Goal: Find specific page/section: Find specific page/section

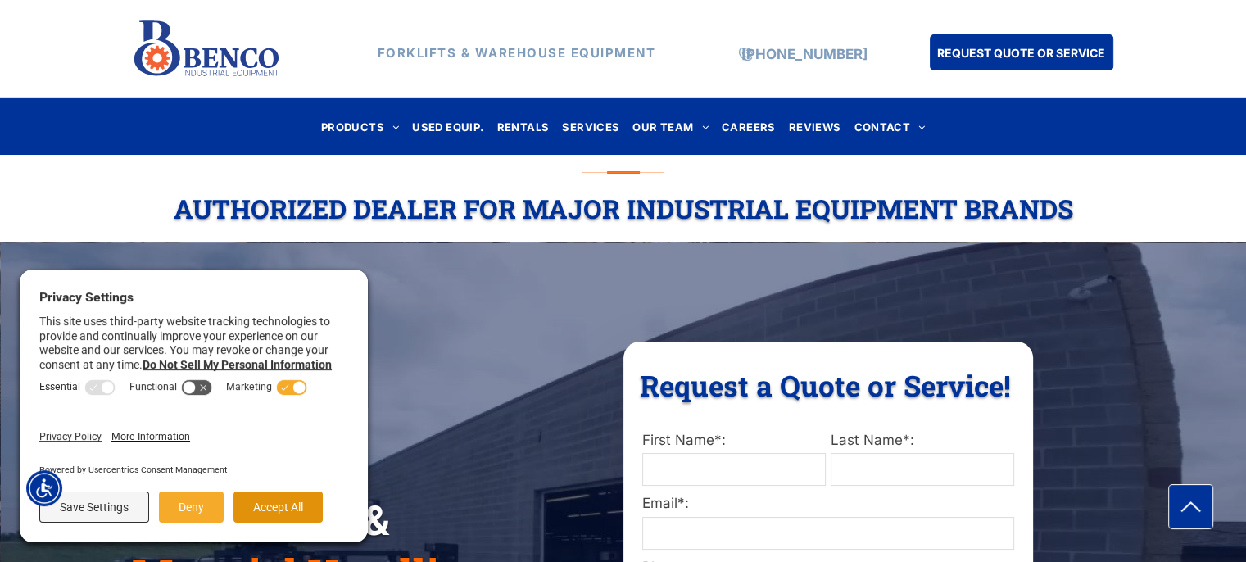
click at [269, 505] on button "Accept All" at bounding box center [277, 506] width 89 height 31
click at [269, 505] on span "Warehouse" at bounding box center [243, 519] width 222 height 54
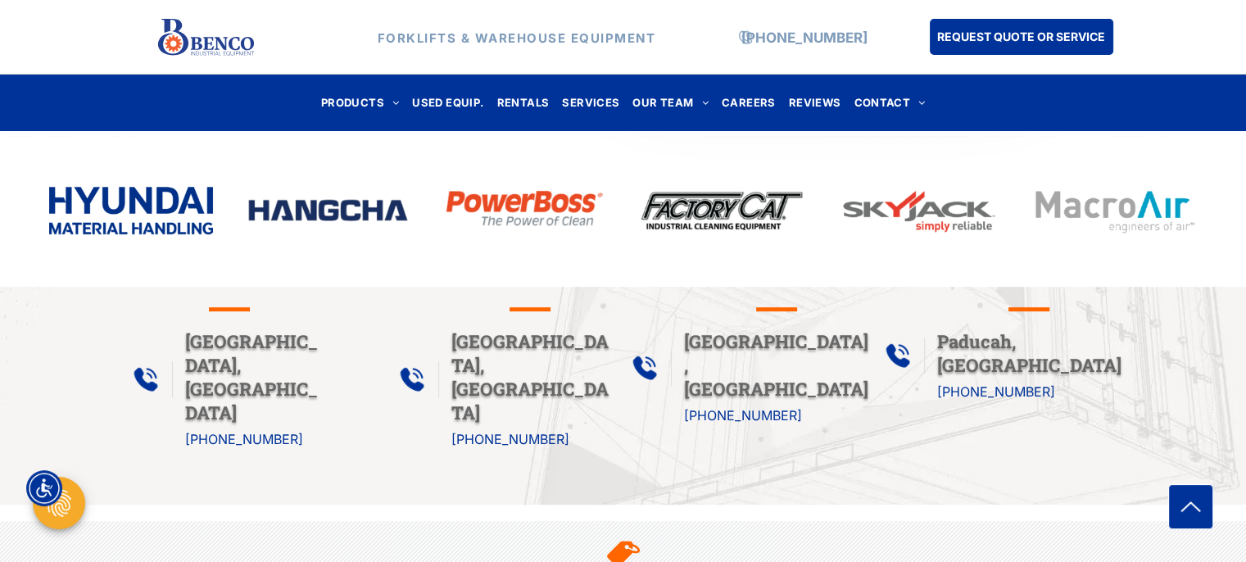
scroll to position [807, 0]
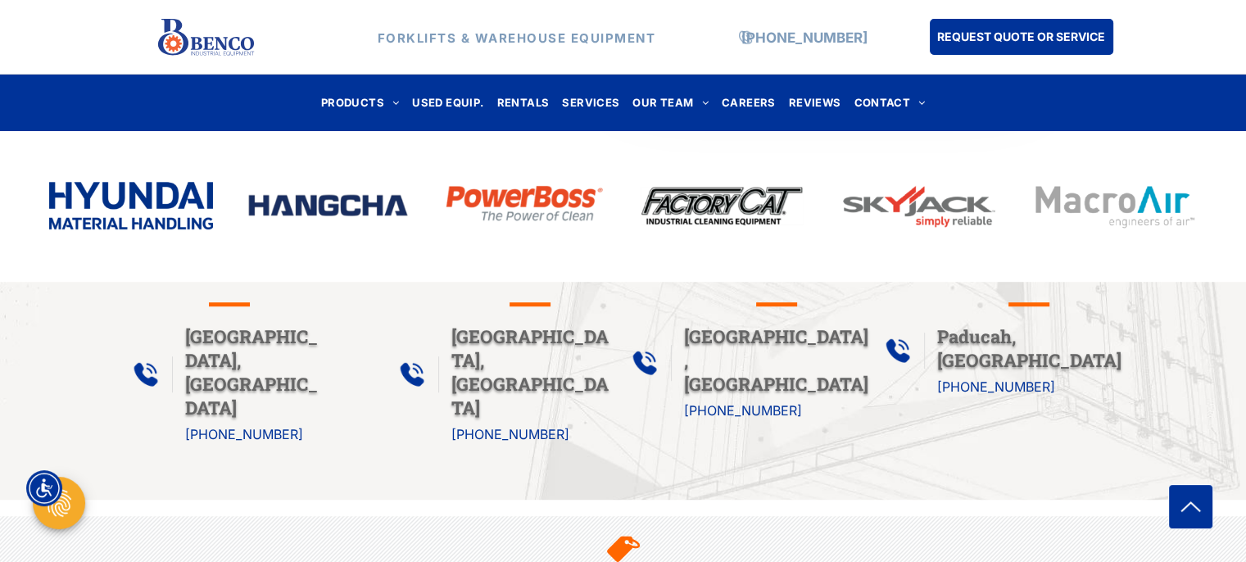
click at [128, 215] on img at bounding box center [131, 205] width 164 height 47
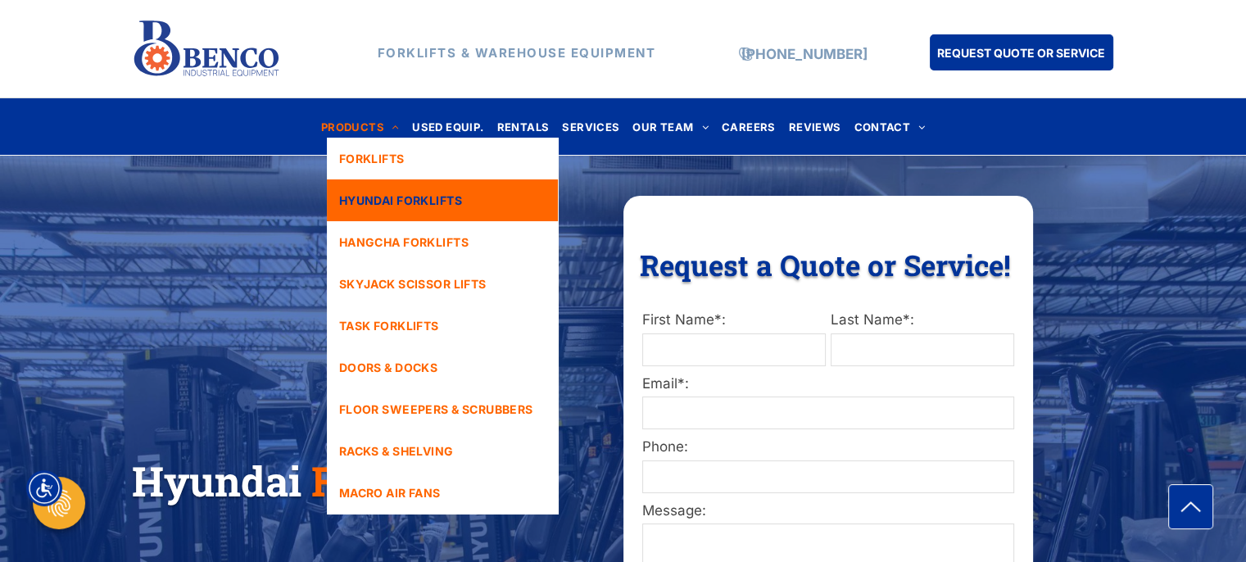
click at [388, 189] on link "HYUNDAI FORKLIFTS" at bounding box center [442, 200] width 231 height 42
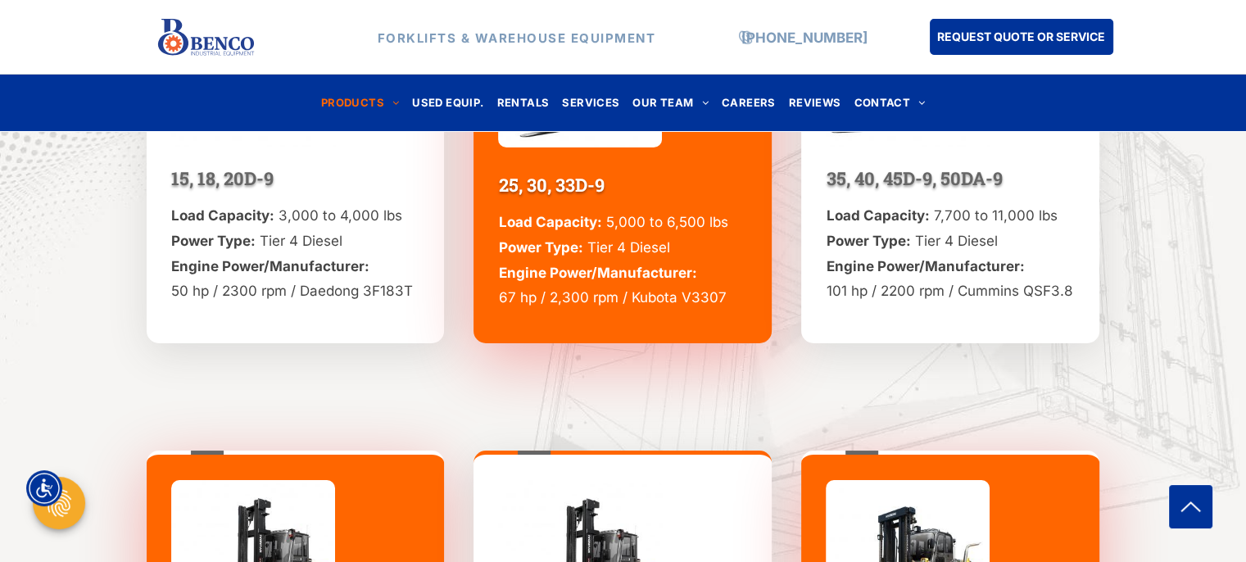
scroll to position [6179, 0]
